Goal: Find specific page/section

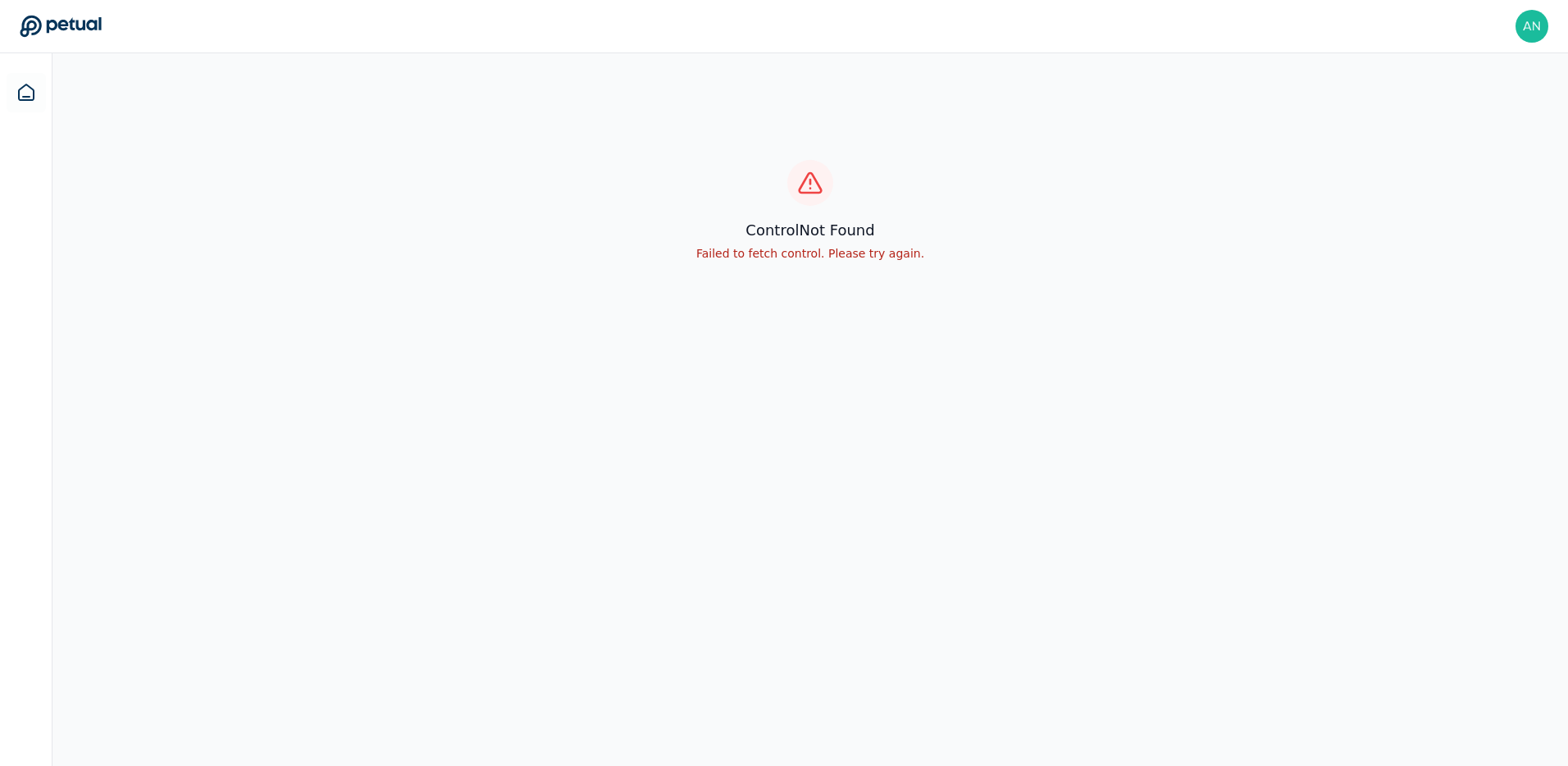
click at [1138, 280] on div "control Not Found Failed to fetch control. Please try again." at bounding box center [810, 210] width 1516 height 315
click at [1518, 29] on img at bounding box center [1532, 26] width 33 height 33
click at [1421, 142] on div "control Not Found Failed to fetch control. Please try again." at bounding box center [810, 210] width 1516 height 315
click at [1437, 143] on link "Sign out" at bounding box center [1485, 157] width 124 height 30
